Goal: Task Accomplishment & Management: Manage account settings

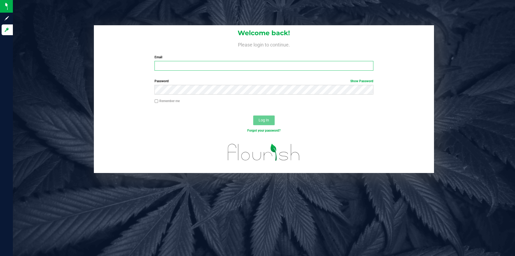
click at [244, 67] on input "Email" at bounding box center [264, 66] width 219 height 10
type input "[PERSON_NAME][EMAIL_ADDRESS][DOMAIN_NAME]"
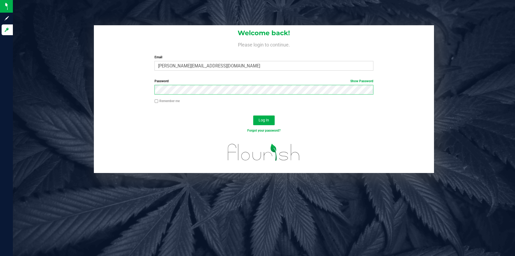
click at [253, 115] on button "Log In" at bounding box center [263, 120] width 21 height 10
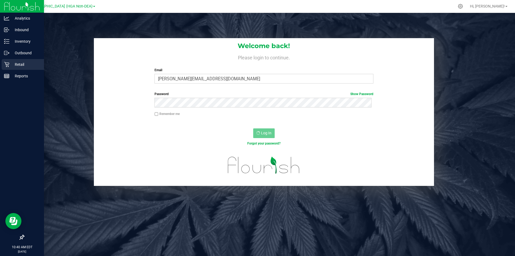
click at [3, 63] on div "Retail" at bounding box center [23, 64] width 42 height 11
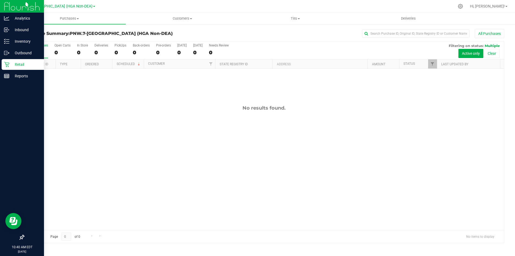
click at [6, 64] on icon at bounding box center [6, 64] width 5 height 5
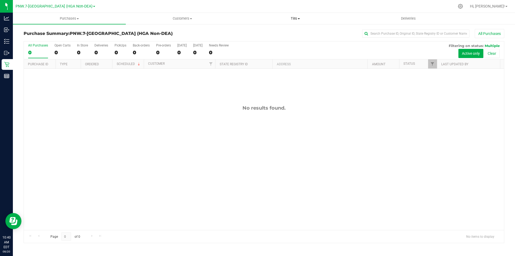
click at [295, 17] on span "Tills" at bounding box center [295, 18] width 112 height 5
click at [286, 32] on li "Manage tills" at bounding box center [295, 32] width 113 height 6
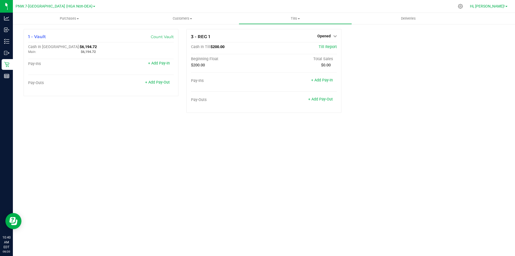
click at [496, 7] on span "Hi, [PERSON_NAME]!" at bounding box center [487, 6] width 35 height 4
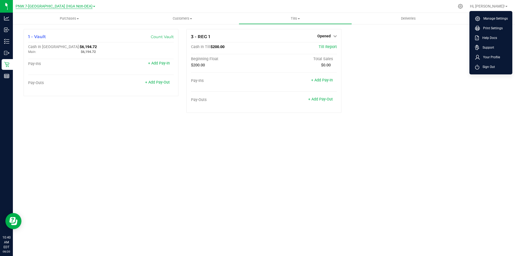
click at [70, 6] on span "PNW.7-[GEOGRAPHIC_DATA] (HGA Non-DEA)" at bounding box center [54, 6] width 77 height 5
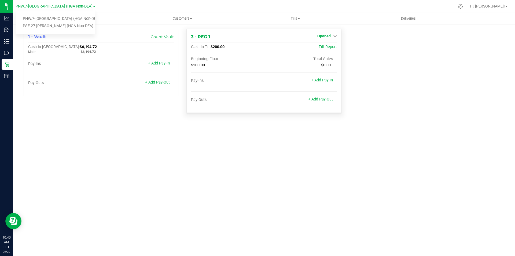
click at [327, 35] on span "Opened" at bounding box center [324, 36] width 13 height 4
click at [327, 47] on link "Close Till" at bounding box center [325, 47] width 14 height 4
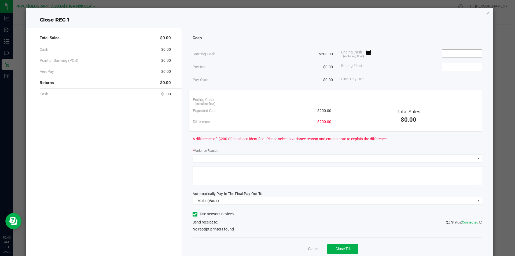
click at [452, 55] on input at bounding box center [462, 54] width 39 height 8
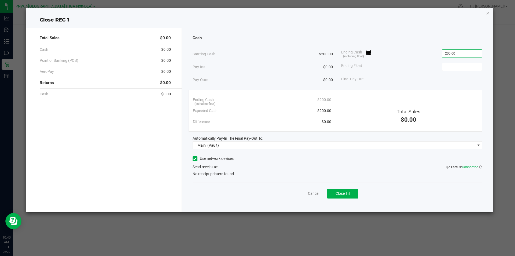
type input "$200.00"
click at [225, 158] on label "Use network devices" at bounding box center [213, 159] width 41 height 6
click at [0, 0] on input "Use network devices" at bounding box center [0, 0] width 0 height 0
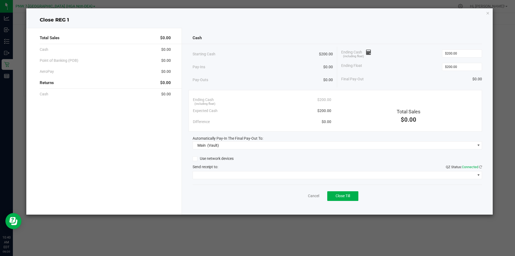
click at [226, 158] on label "Use network devices" at bounding box center [213, 159] width 41 height 6
click at [0, 0] on input "Use network devices" at bounding box center [0, 0] width 0 height 0
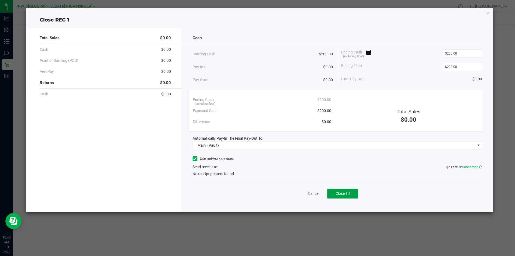
click at [345, 195] on span "Close Till" at bounding box center [343, 193] width 14 height 4
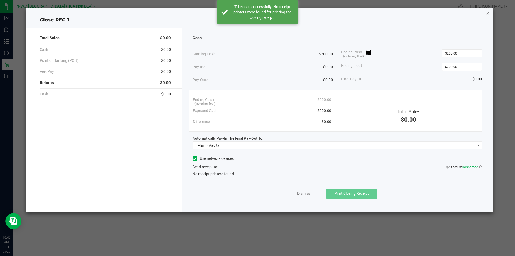
click at [488, 13] on icon "button" at bounding box center [488, 13] width 4 height 6
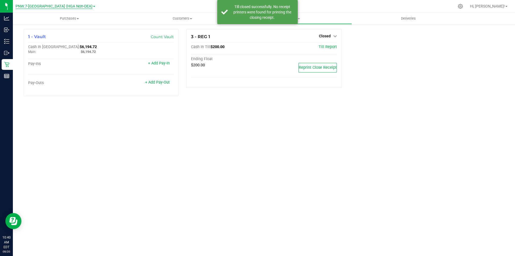
click at [74, 6] on span "PNW.7-[GEOGRAPHIC_DATA] (HGA Non-DEA)" at bounding box center [54, 6] width 77 height 5
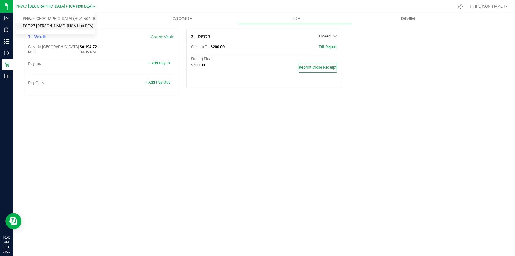
click at [66, 27] on link "PSE.27-[PERSON_NAME] (HGA Non-DEA)" at bounding box center [56, 26] width 80 height 7
click at [327, 37] on span "Closed" at bounding box center [325, 36] width 12 height 4
click at [327, 49] on link "Open Till" at bounding box center [325, 47] width 14 height 4
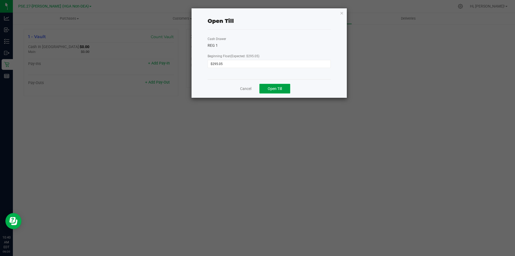
click at [280, 88] on span "Open Till" at bounding box center [275, 88] width 14 height 4
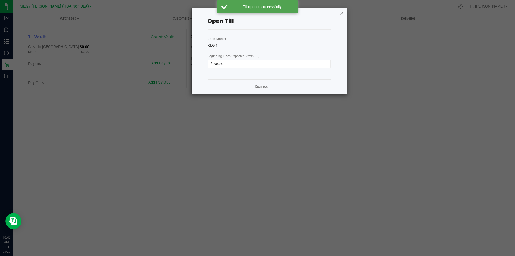
click at [343, 13] on icon "button" at bounding box center [342, 13] width 4 height 6
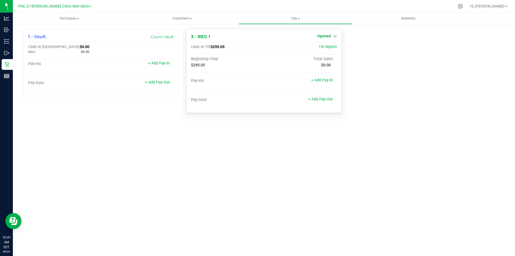
click at [325, 35] on span "Opened" at bounding box center [324, 36] width 13 height 4
click at [324, 49] on link "Close Till" at bounding box center [325, 47] width 14 height 4
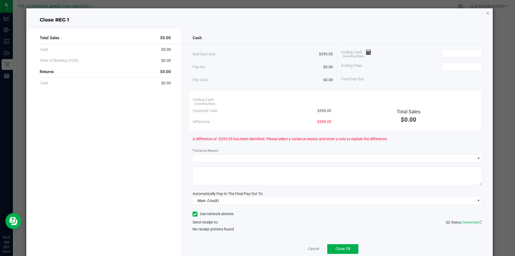
click at [486, 13] on icon "button" at bounding box center [488, 13] width 4 height 6
